Goal: Transaction & Acquisition: Purchase product/service

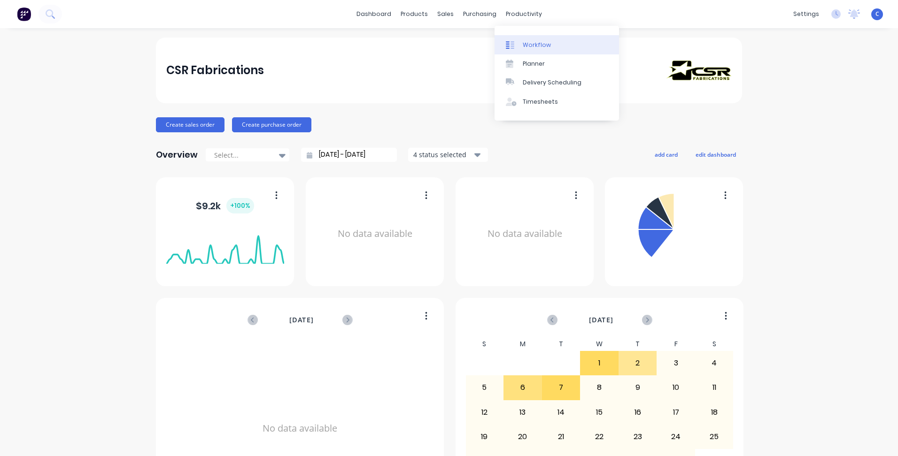
click at [531, 52] on link "Workflow" at bounding box center [556, 44] width 124 height 19
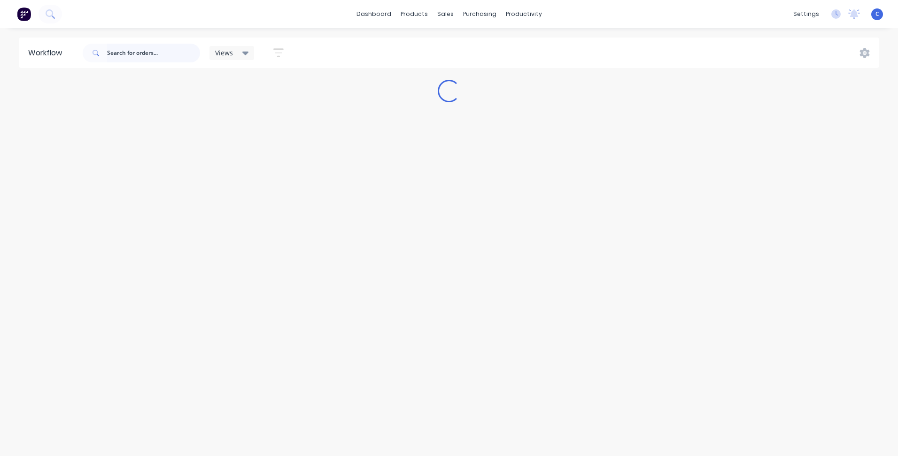
click at [142, 57] on input "text" at bounding box center [153, 53] width 93 height 19
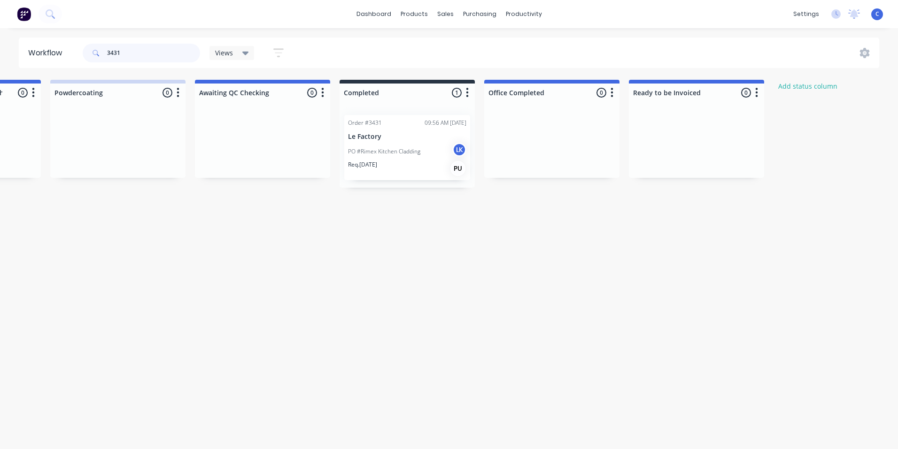
scroll to position [0, 1560]
drag, startPoint x: 142, startPoint y: 55, endPoint x: -11, endPoint y: 46, distance: 153.8
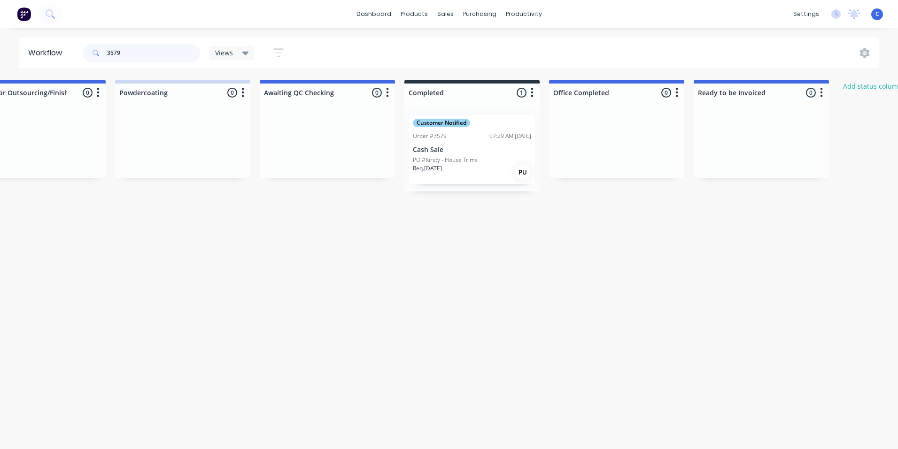
scroll to position [0, 1498]
drag, startPoint x: 101, startPoint y: 50, endPoint x: 18, endPoint y: 53, distance: 82.7
click at [21, 51] on header "Workflow 3579 Views Save new view None (Default) edit Show/Hide statuses Show l…" at bounding box center [449, 53] width 861 height 31
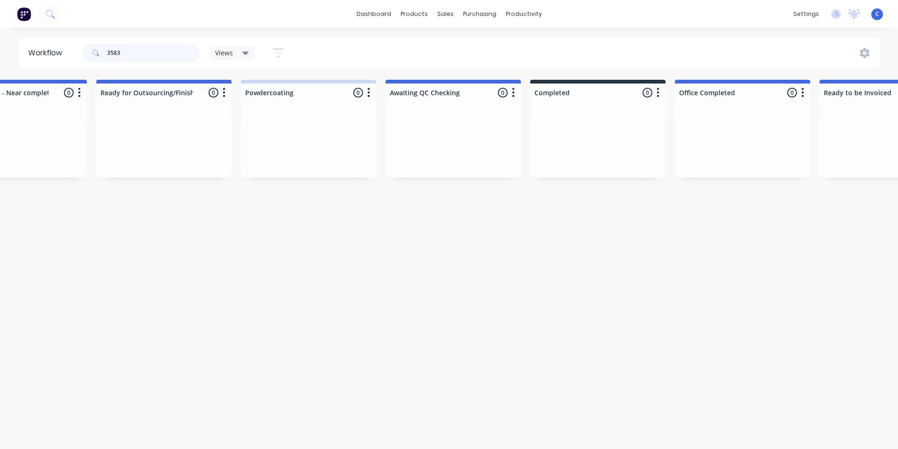
scroll to position [0, 1622]
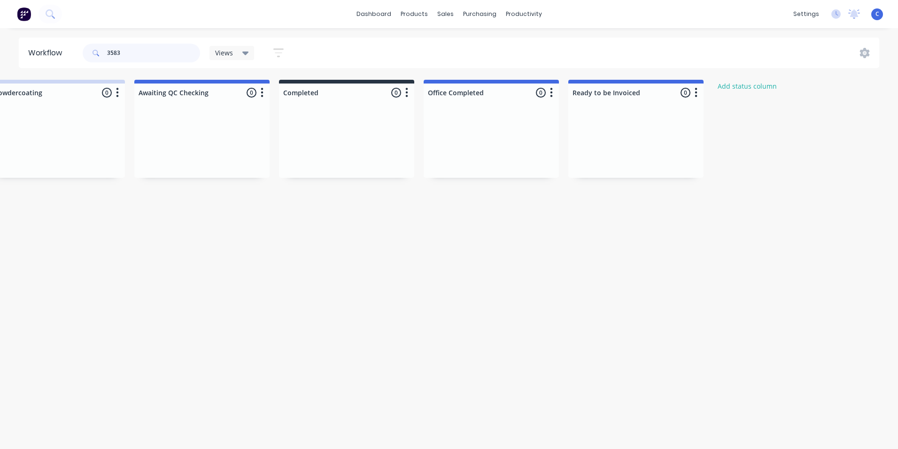
drag, startPoint x: 146, startPoint y: 50, endPoint x: -50, endPoint y: 62, distance: 195.7
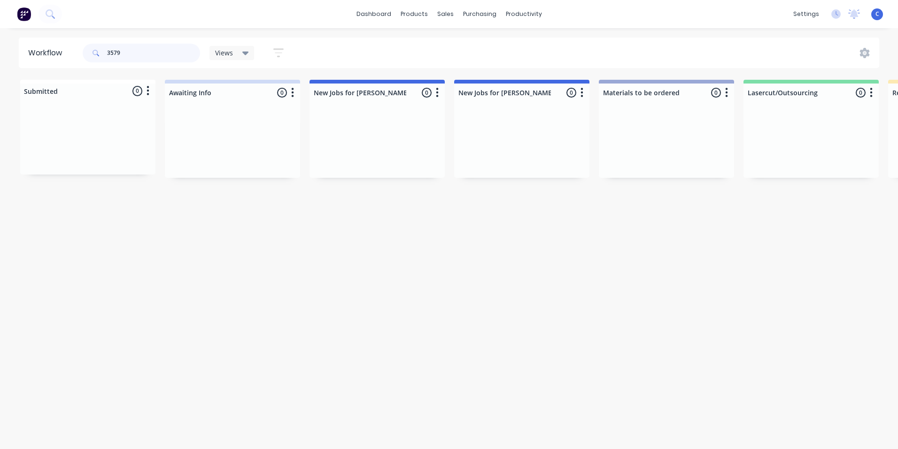
type input "3579"
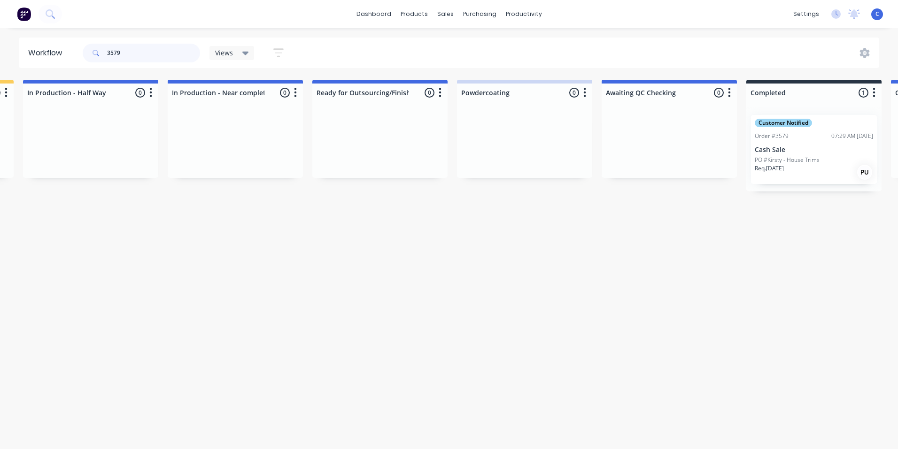
scroll to position [0, 1242]
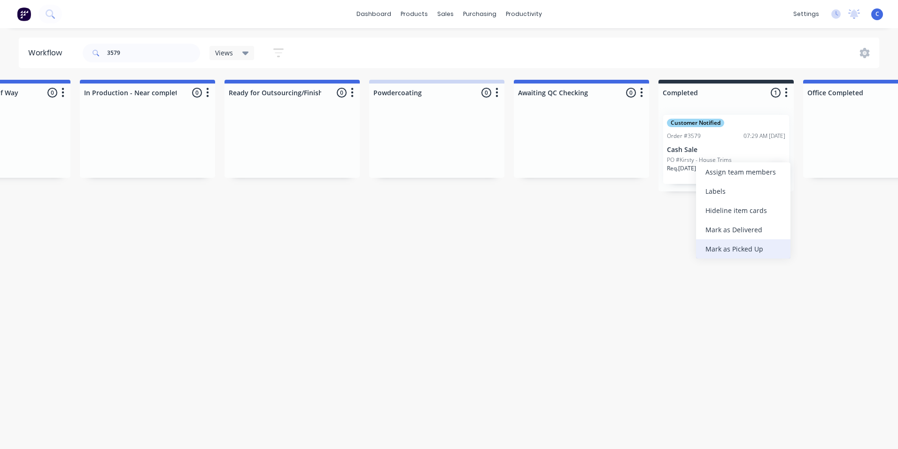
click at [712, 245] on div "Mark as Picked Up" at bounding box center [743, 248] width 94 height 19
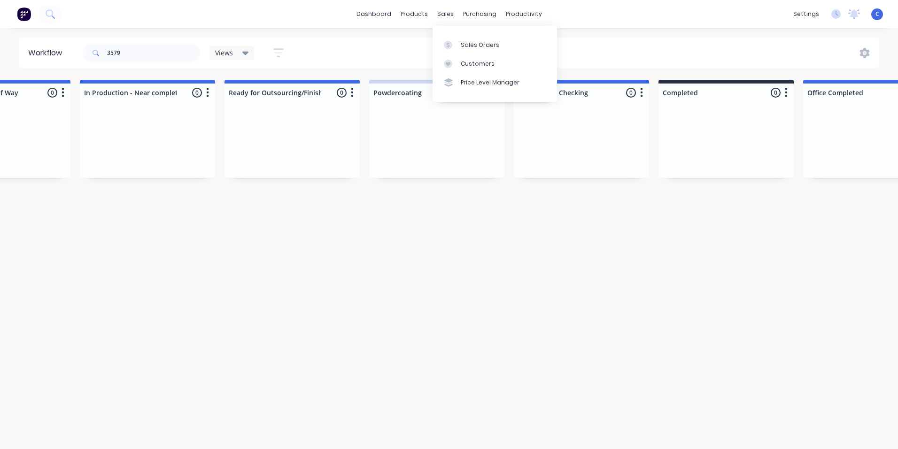
drag, startPoint x: 479, startPoint y: 61, endPoint x: 456, endPoint y: 65, distance: 22.5
click at [479, 61] on div "Customers" at bounding box center [478, 64] width 34 height 8
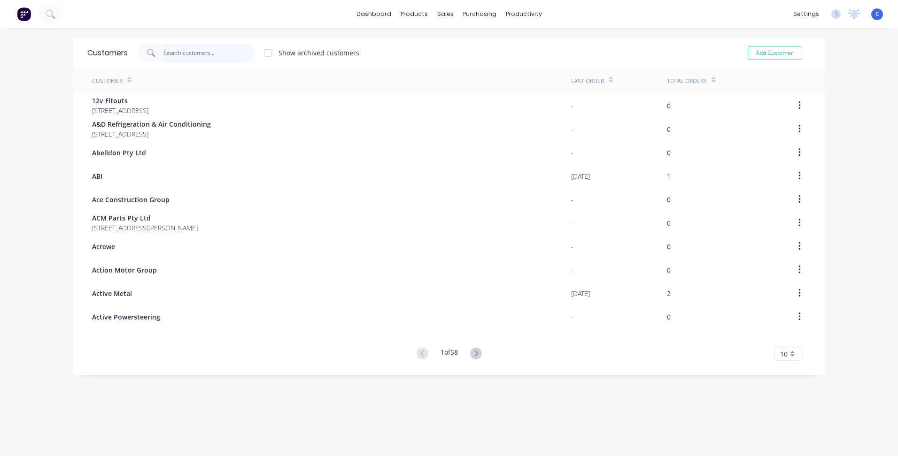
click at [188, 53] on input "text" at bounding box center [209, 53] width 92 height 19
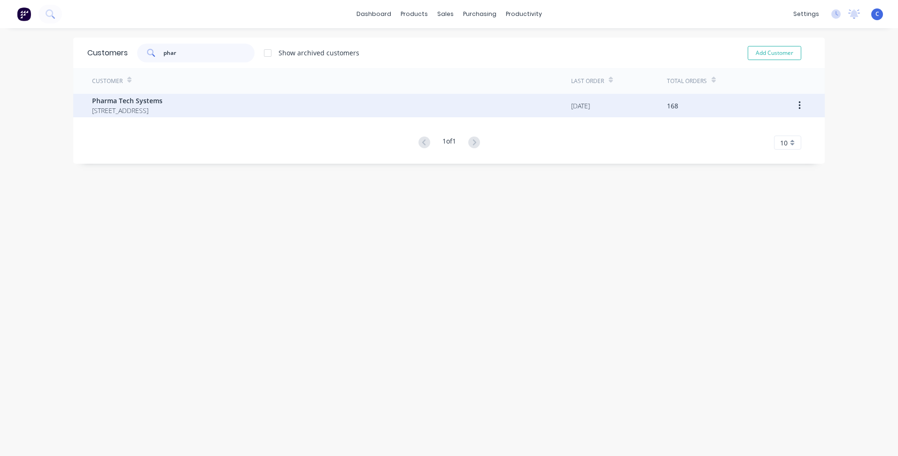
type input "phar"
click at [162, 101] on span "Pharma Tech Systems" at bounding box center [127, 101] width 70 height 10
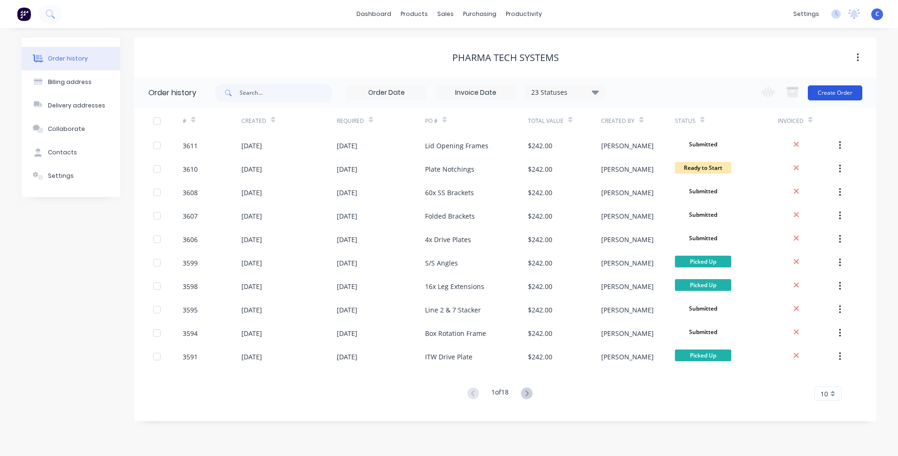
click at [831, 86] on button "Create Order" at bounding box center [835, 92] width 54 height 15
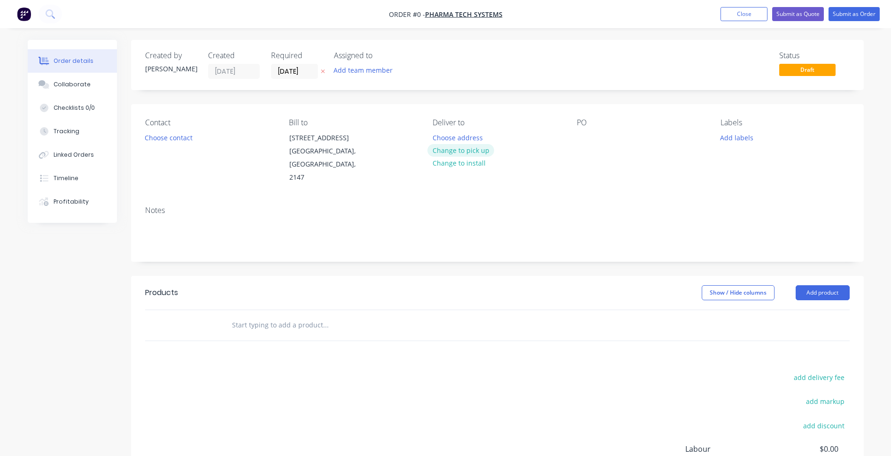
click at [471, 150] on button "Change to pick up" at bounding box center [460, 150] width 67 height 13
click at [585, 134] on div at bounding box center [584, 138] width 15 height 14
paste div
click at [738, 133] on button "Add labels" at bounding box center [736, 137] width 43 height 13
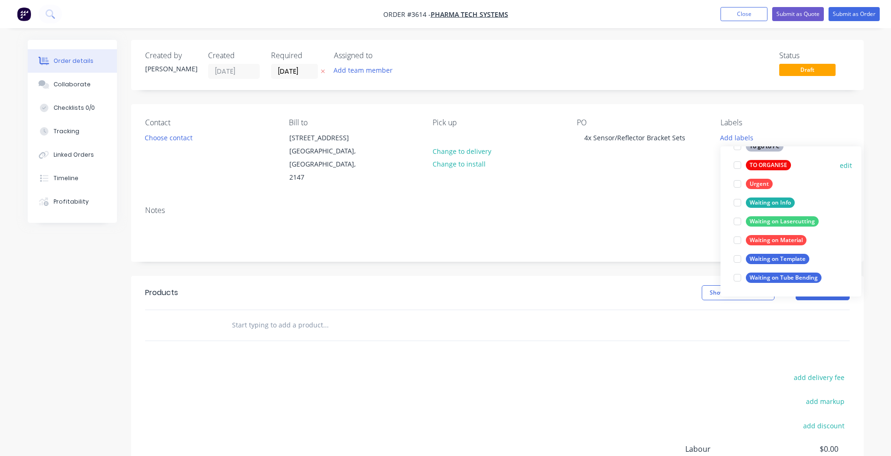
click at [771, 165] on div "TO ORGANISE" at bounding box center [768, 165] width 45 height 10
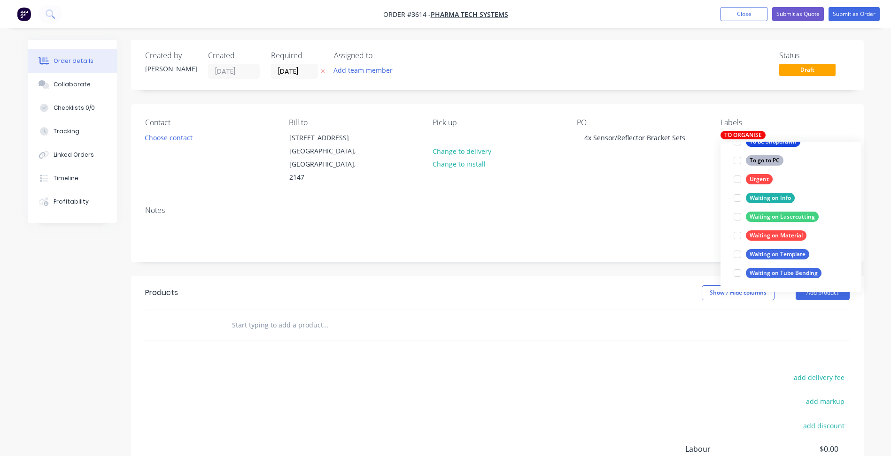
scroll to position [56, 0]
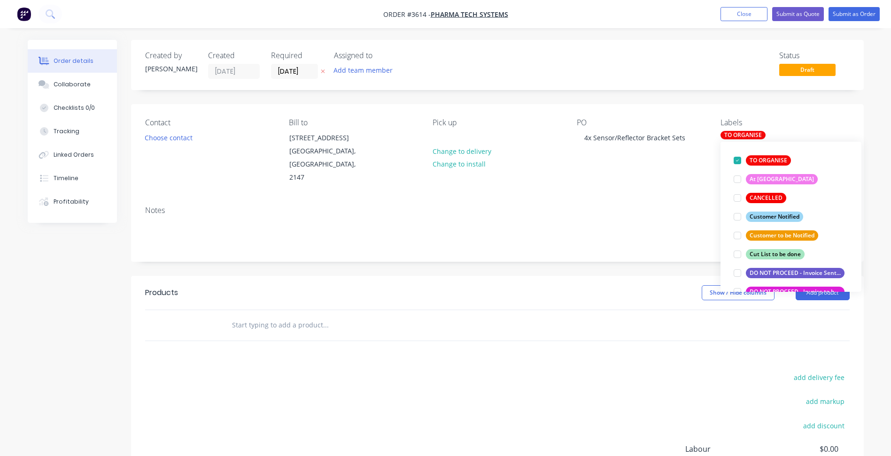
drag, startPoint x: 632, startPoint y: 195, endPoint x: 713, endPoint y: 236, distance: 91.1
click at [633, 206] on div "Notes" at bounding box center [497, 210] width 704 height 9
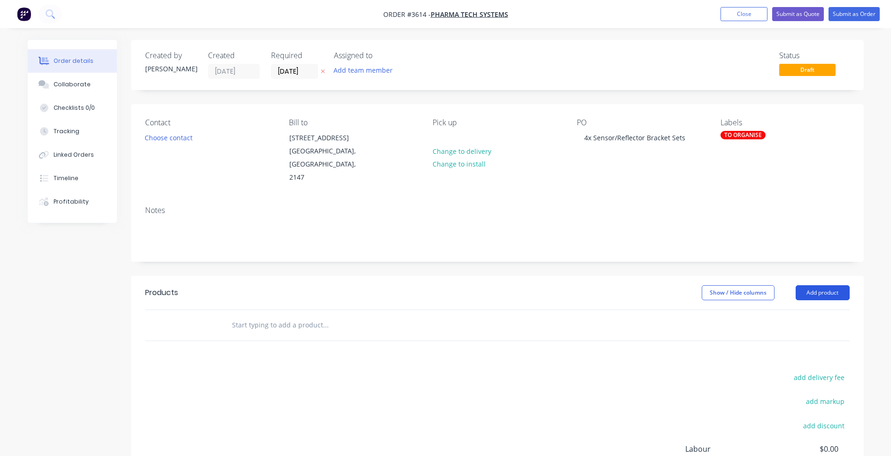
click at [818, 286] on button "Add product" at bounding box center [822, 293] width 54 height 15
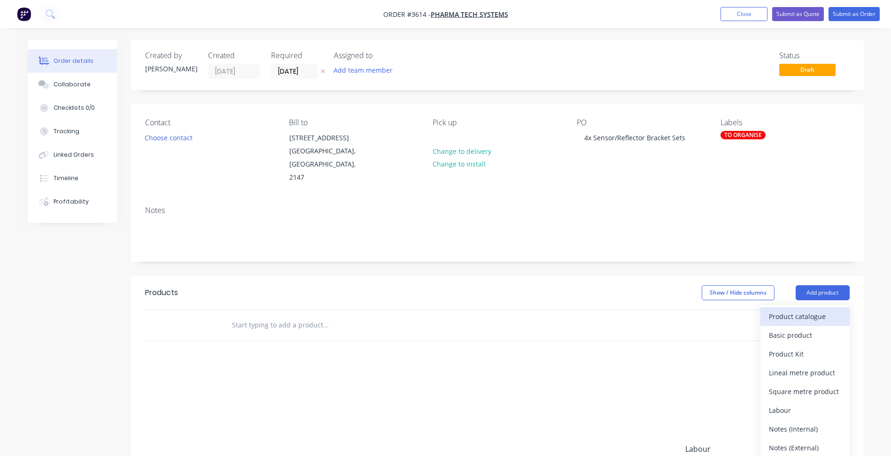
click at [802, 310] on div "Product catalogue" at bounding box center [805, 317] width 72 height 14
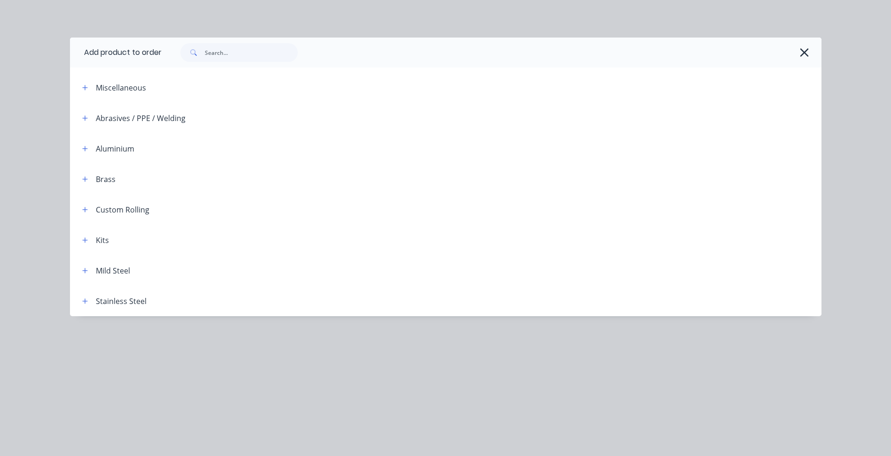
click at [92, 238] on div "Kits" at bounding box center [92, 240] width 34 height 12
click at [88, 239] on button "button" at bounding box center [85, 240] width 12 height 12
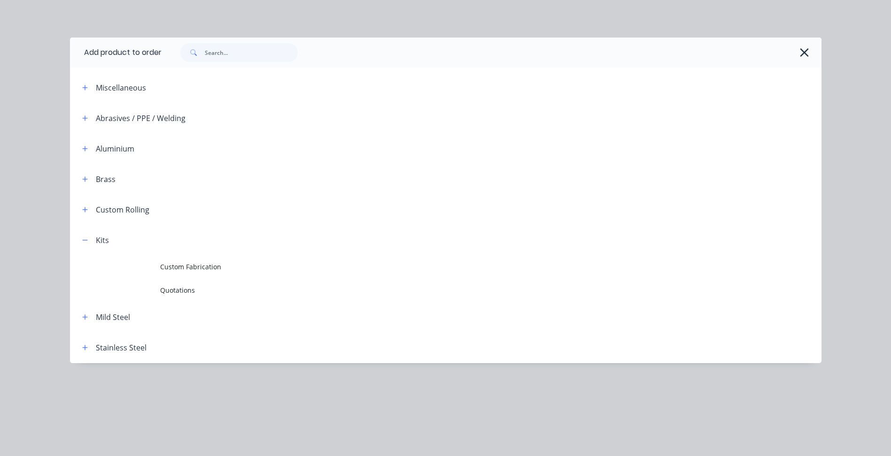
click at [195, 261] on td "Custom Fabrication" at bounding box center [490, 266] width 661 height 23
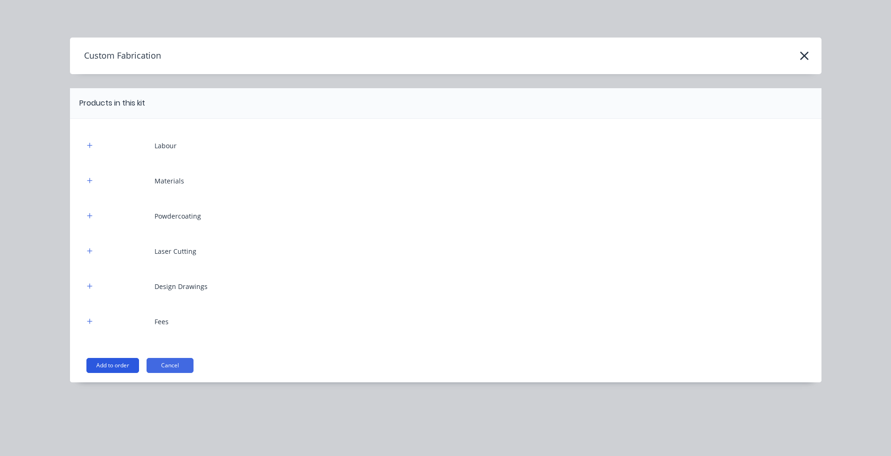
click at [115, 367] on button "Add to order" at bounding box center [112, 365] width 53 height 15
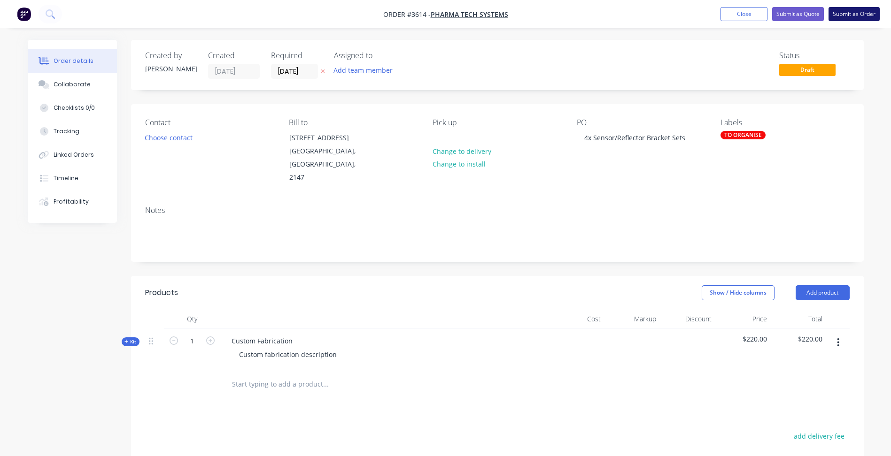
click at [845, 14] on button "Submit as Order" at bounding box center [853, 14] width 51 height 14
